Goal: Information Seeking & Learning: Learn about a topic

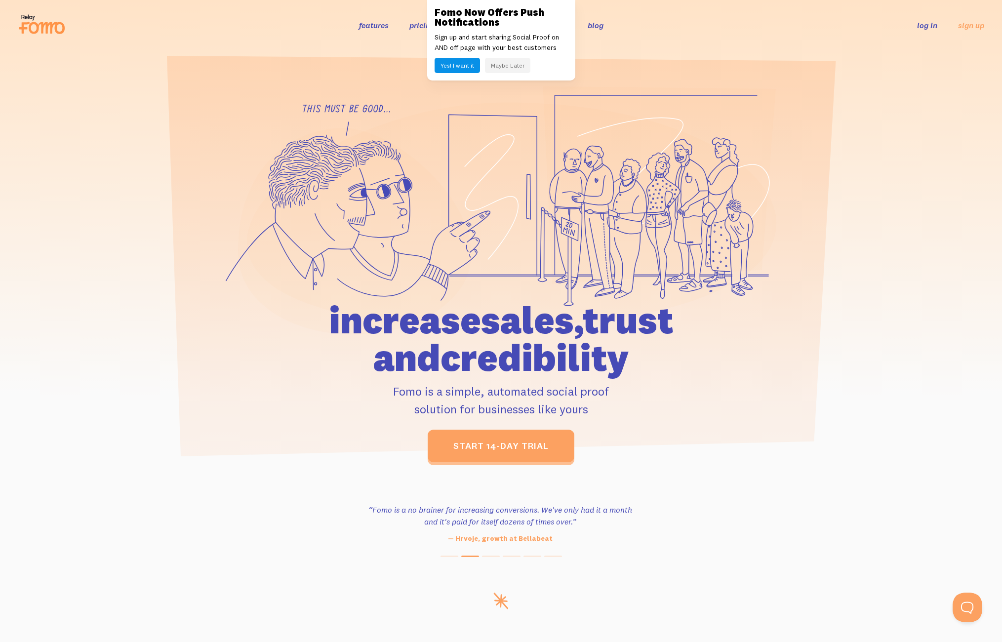
click at [599, 25] on link "blog" at bounding box center [596, 25] width 16 height 10
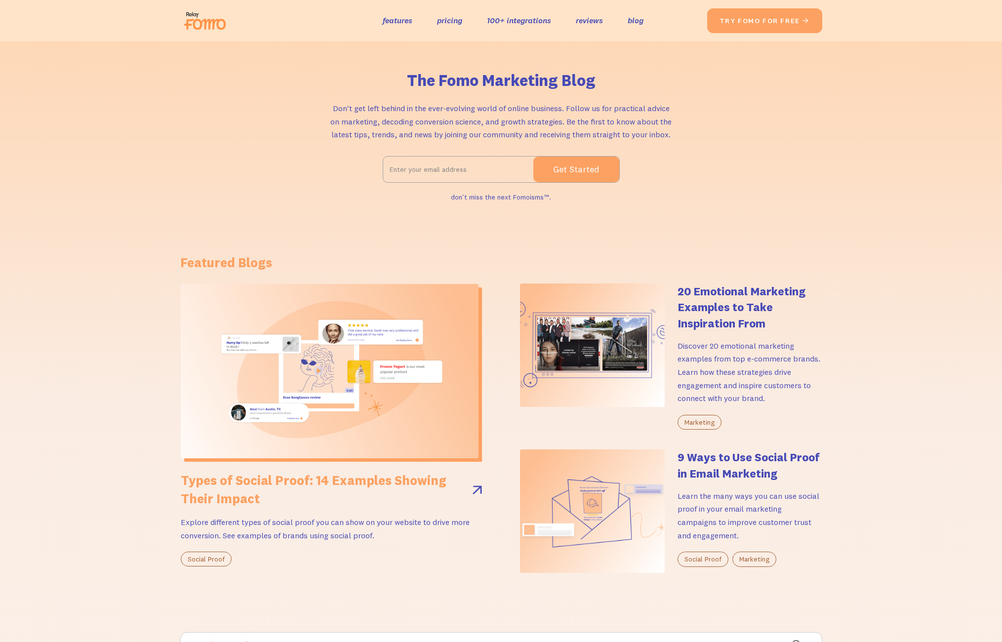
click at [339, 480] on h2 "Types of Social Proof: 14 Examples Showing Their Impact" at bounding box center [322, 489] width 282 height 36
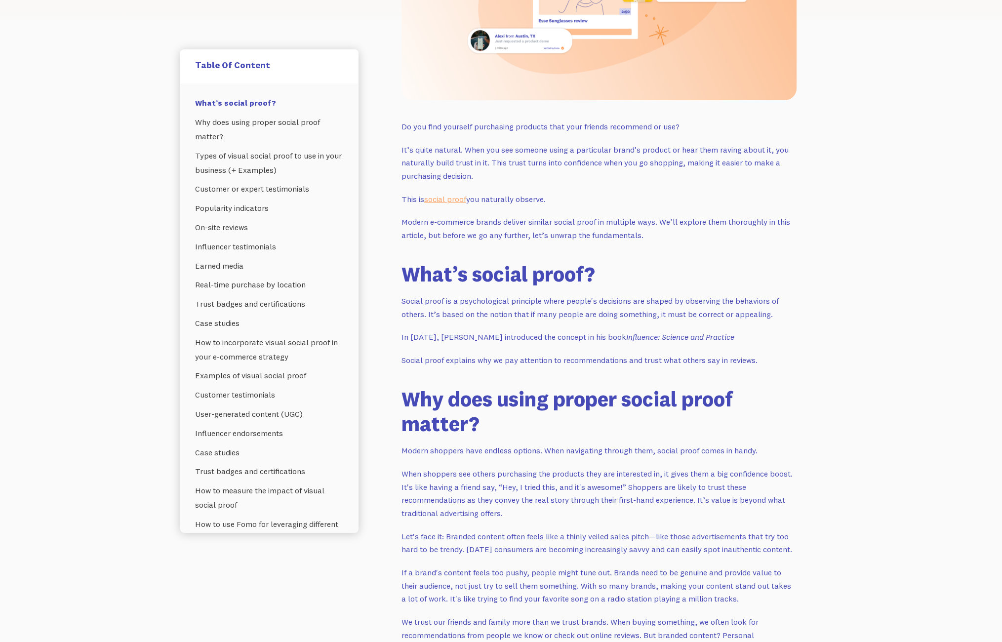
scroll to position [383, 0]
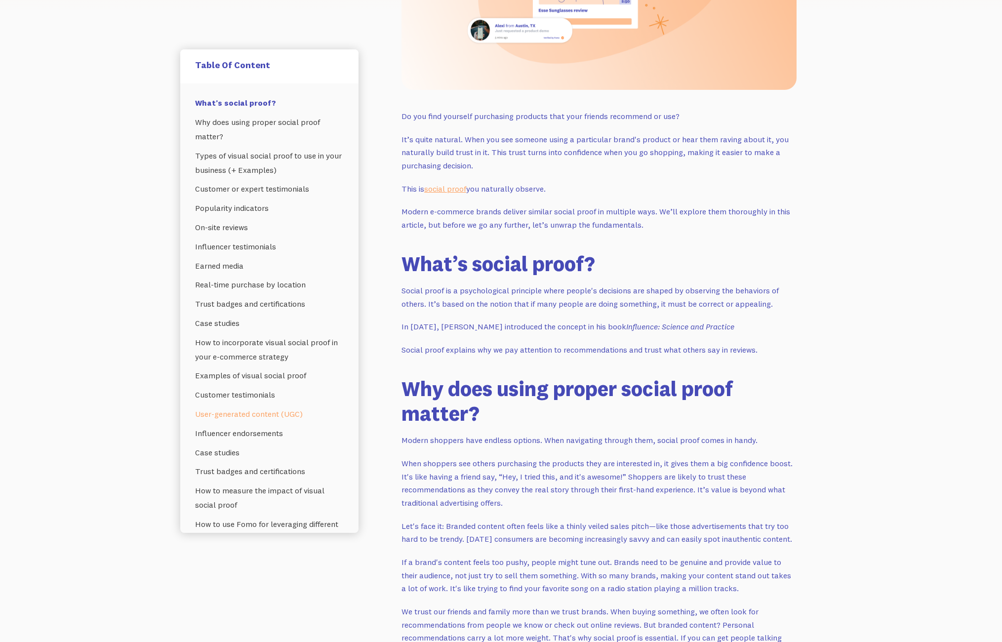
click at [230, 415] on link "User-generated content (UGC)" at bounding box center [269, 413] width 149 height 19
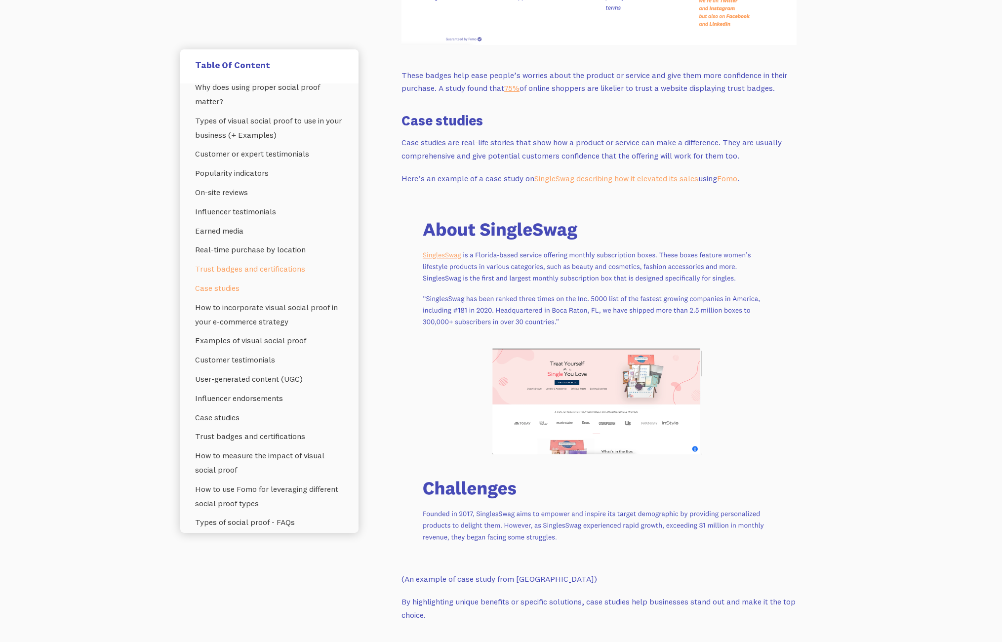
scroll to position [63, 0]
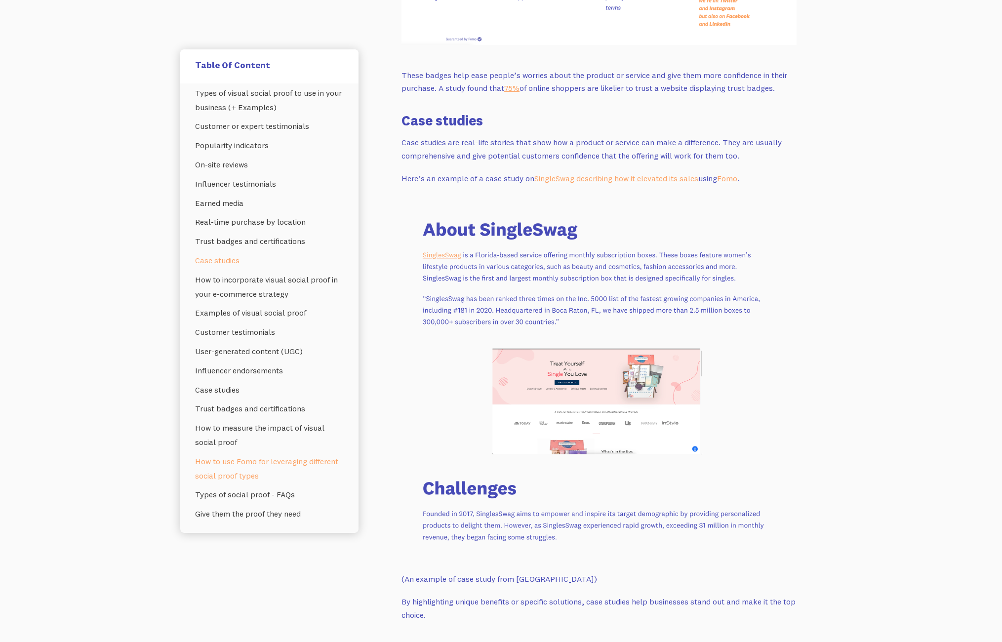
click at [213, 461] on link "How to use Fomo for leveraging different social proof types" at bounding box center [269, 469] width 149 height 34
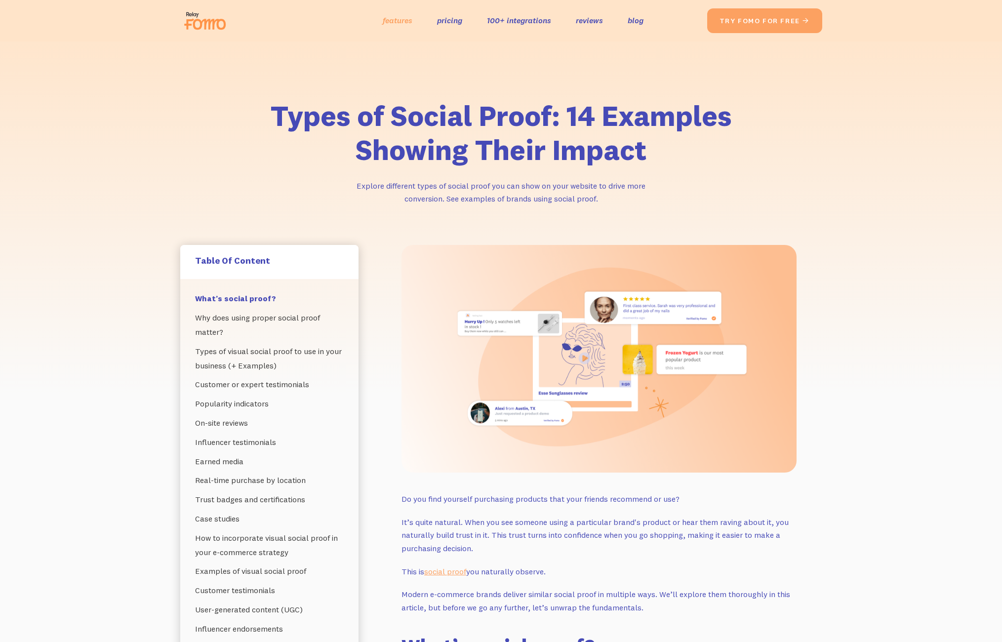
click at [390, 19] on link "features" at bounding box center [398, 20] width 30 height 14
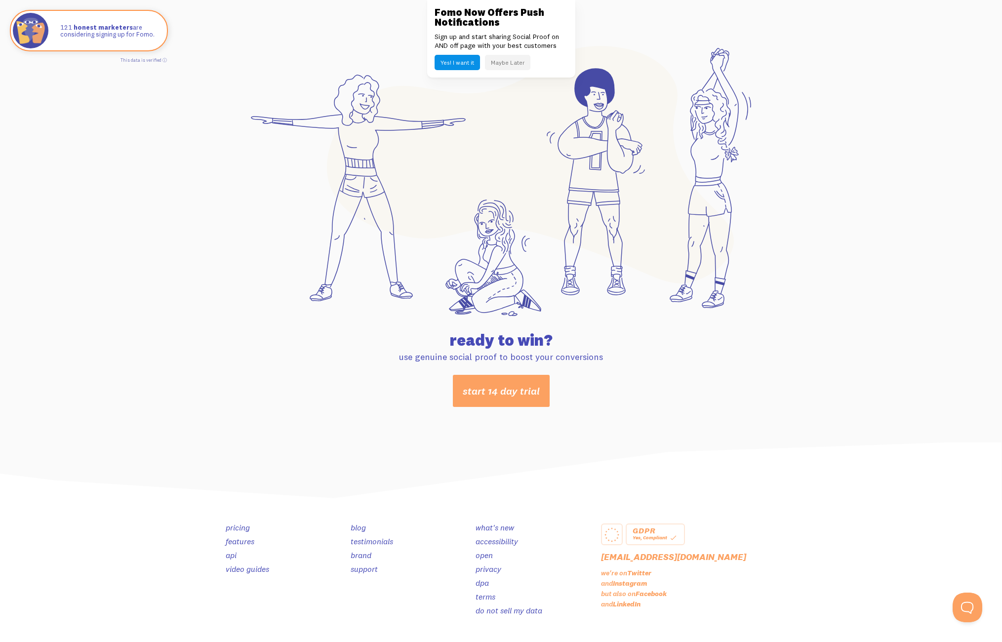
scroll to position [5005, 0]
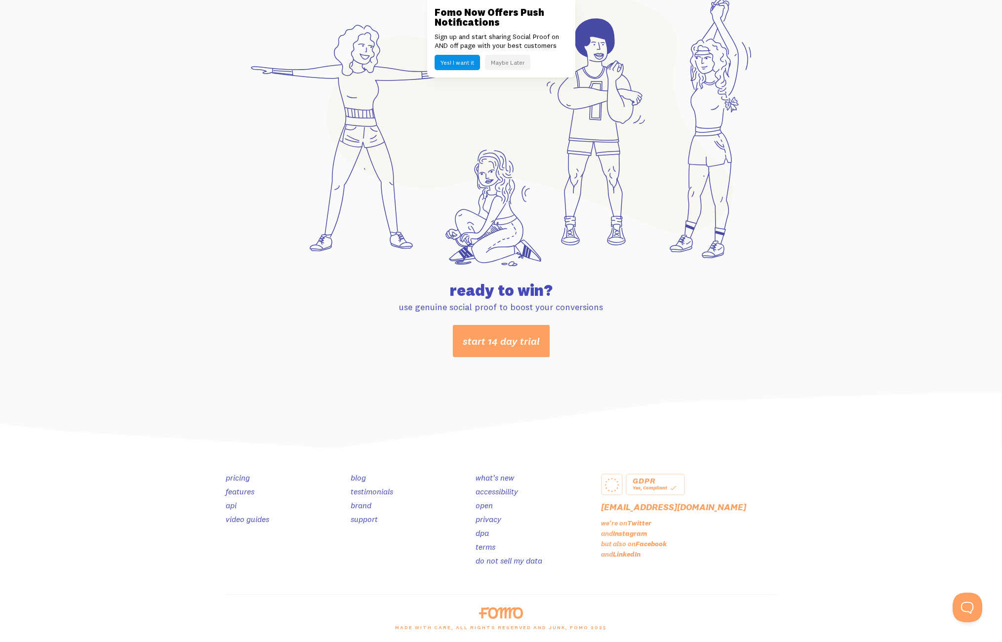
click at [510, 559] on link "do not sell my data" at bounding box center [508, 560] width 67 height 10
